Goal: Task Accomplishment & Management: Manage account settings

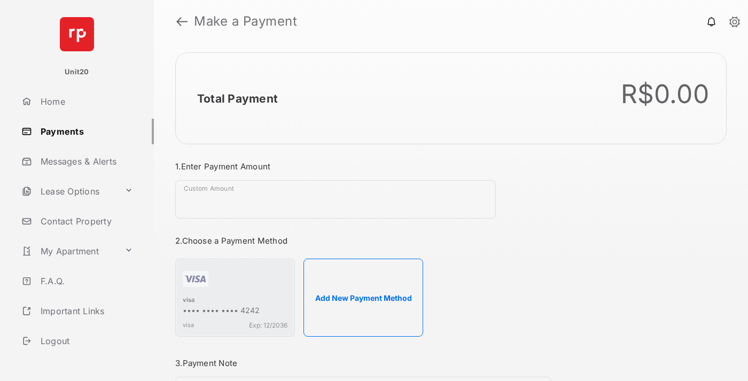
click at [83, 131] on link "Payments" at bounding box center [85, 132] width 137 height 26
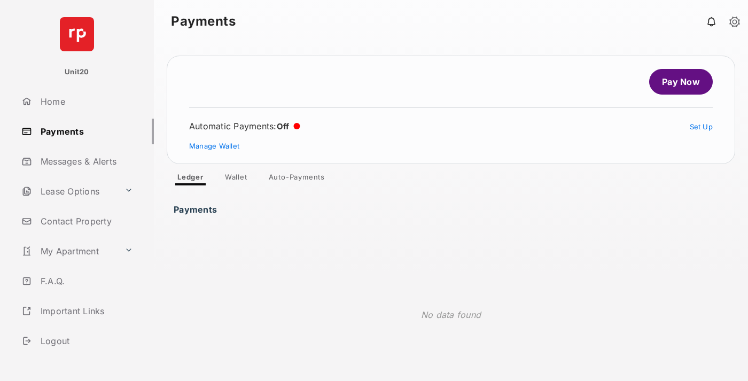
click at [297, 179] on link "Auto-Payments" at bounding box center [296, 178] width 73 height 13
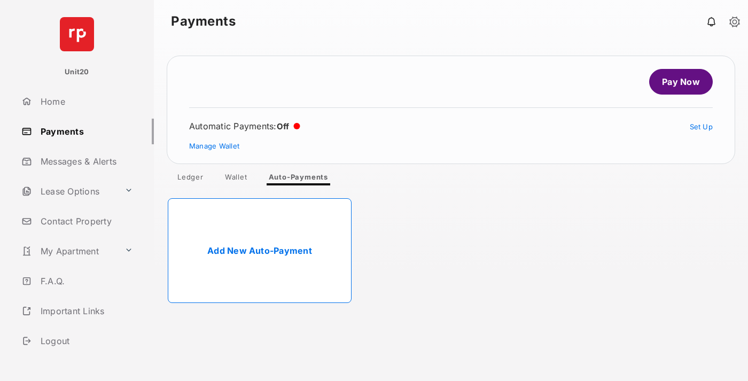
click at [260, 250] on link "Add New Auto-Payment" at bounding box center [260, 250] width 184 height 105
